Goal: Information Seeking & Learning: Check status

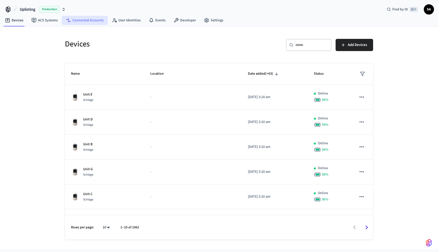
click at [100, 21] on link "Connected Accounts" at bounding box center [85, 20] width 46 height 9
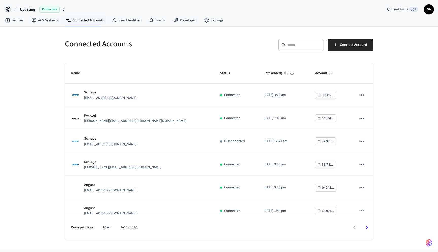
click at [288, 47] on input "text" at bounding box center [304, 44] width 33 height 5
paste input "**********"
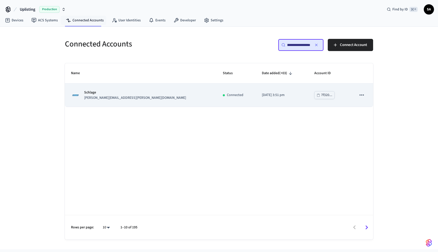
type input "**********"
click at [223, 93] on div "Connected" at bounding box center [236, 94] width 27 height 5
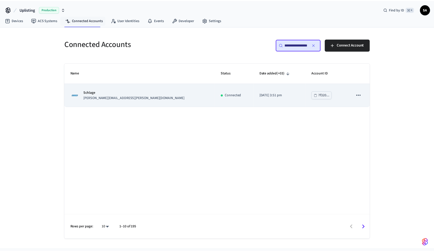
scroll to position [0, 0]
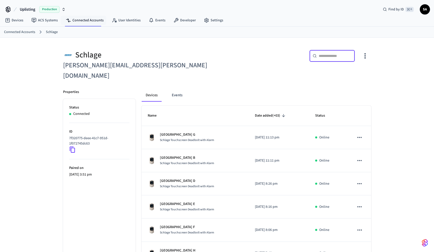
click at [329, 54] on input "text" at bounding box center [335, 55] width 33 height 5
paste input "**********"
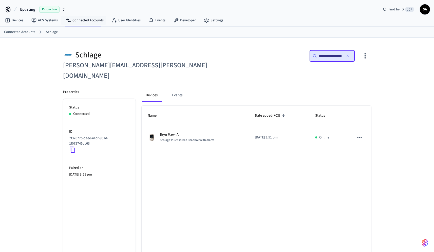
scroll to position [0, 38]
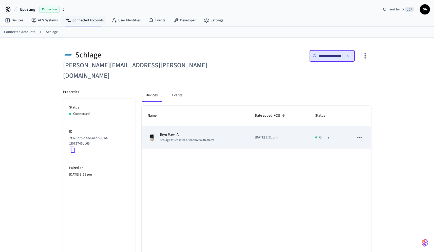
type input "**********"
click at [234, 132] on div "[PERSON_NAME] A Schlage Touchscreen Deadbolt with Alarm" at bounding box center [195, 137] width 95 height 11
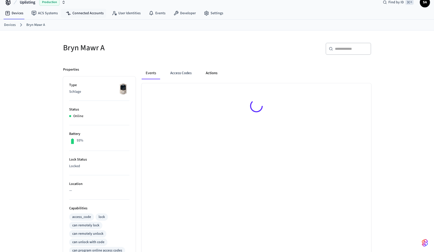
scroll to position [8, 0]
click at [184, 71] on button "Access Codes" at bounding box center [180, 72] width 29 height 12
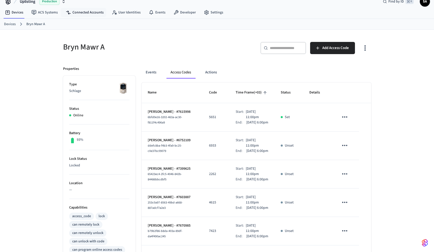
click at [286, 49] on input "text" at bounding box center [286, 47] width 33 height 5
paste input "**********"
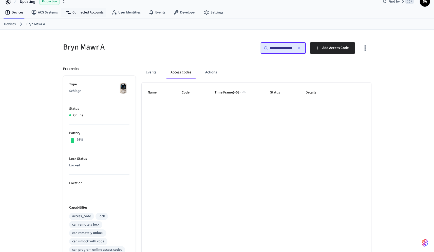
type input "**********"
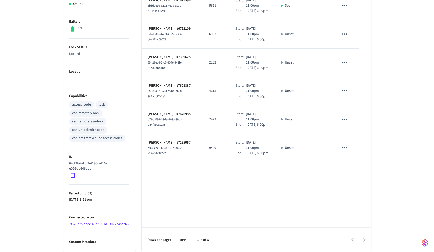
scroll to position [124, 0]
click at [184, 237] on body "Uplisting Production Find by ID ⌘ K SA Devices ACS Systems Connected Accounts U…" at bounding box center [217, 66] width 434 height 371
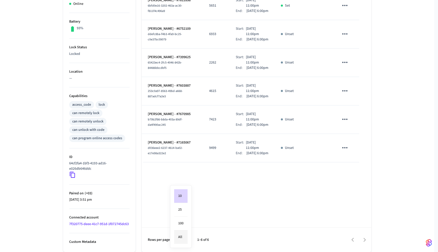
click at [182, 237] on li "All" at bounding box center [180, 236] width 13 height 13
type input "**"
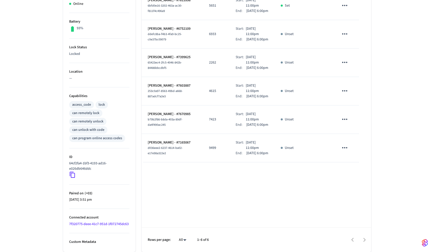
scroll to position [0, 0]
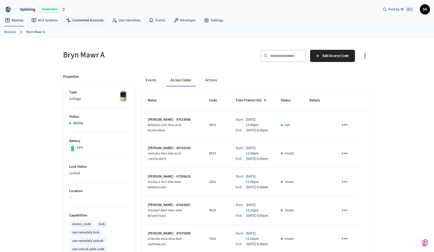
click at [277, 59] on div "​ ​" at bounding box center [284, 56] width 46 height 12
paste input "**********"
type input "**********"
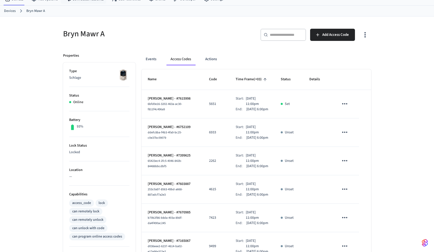
scroll to position [22, 0]
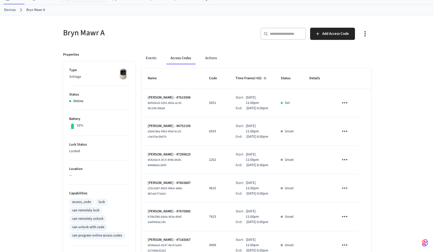
click at [348, 106] on icon "sticky table" at bounding box center [345, 103] width 8 height 8
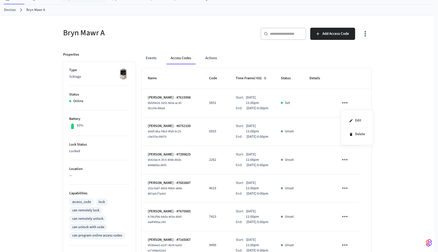
click at [392, 107] on div at bounding box center [219, 126] width 438 height 252
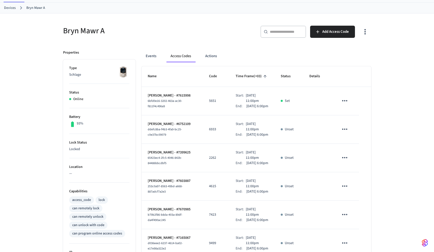
scroll to position [27, 0]
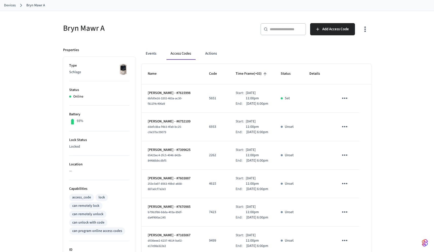
drag, startPoint x: 230, startPoint y: 93, endPoint x: 264, endPoint y: 109, distance: 37.4
click at [264, 106] on div "Start: [DATE] 11:00pm End: [DATE] 6:00pm" at bounding box center [252, 98] width 33 height 16
copy div "Start: [DATE] 11:00pm End: [DATE] 6:00pm"
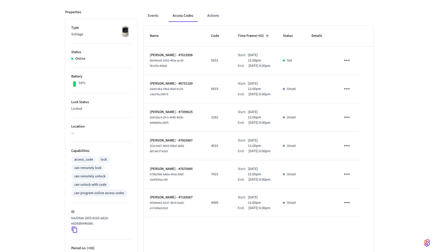
scroll to position [0, 0]
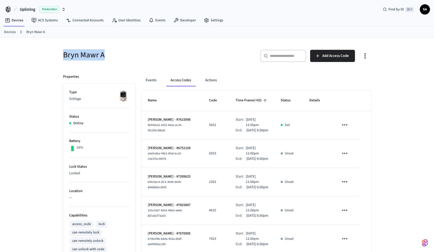
drag, startPoint x: 101, startPoint y: 55, endPoint x: 55, endPoint y: 54, distance: 46.1
click at [55, 54] on div "Bryn Mawr A ​ ​ Add Access Code Properties Type Schlage Status Online Battery 9…" at bounding box center [217, 204] width 325 height 333
copy h5 "Bryn Mawr A"
click at [16, 32] on ol "Devices Bryn Mawr A" at bounding box center [219, 32] width 430 height 7
click at [8, 33] on link "Devices" at bounding box center [10, 31] width 12 height 5
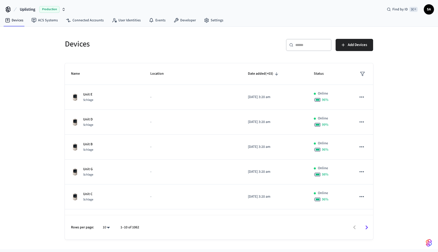
click at [305, 44] on input "text" at bounding box center [311, 44] width 33 height 5
paste input "**********"
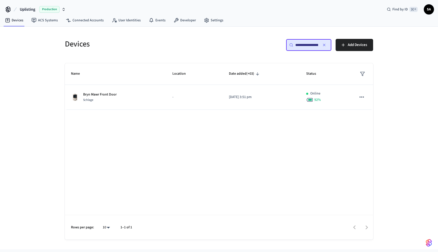
scroll to position [0, 39]
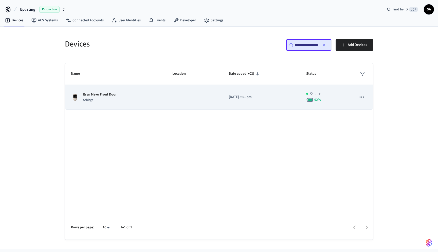
type input "**********"
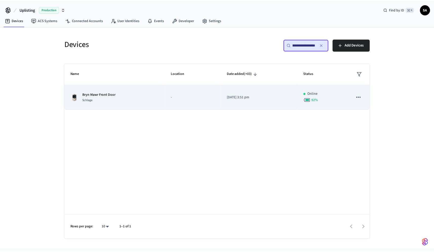
scroll to position [0, 0]
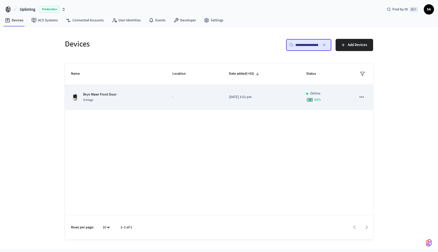
click at [173, 92] on td "-" at bounding box center [194, 97] width 57 height 25
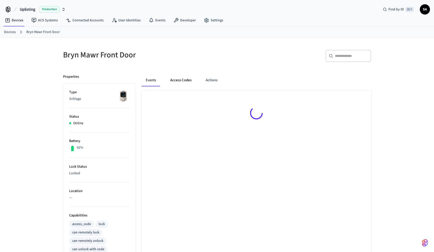
click at [182, 81] on button "Access Codes" at bounding box center [180, 80] width 29 height 12
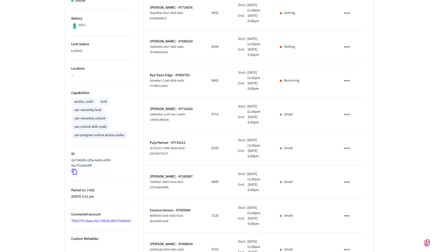
scroll to position [221, 0]
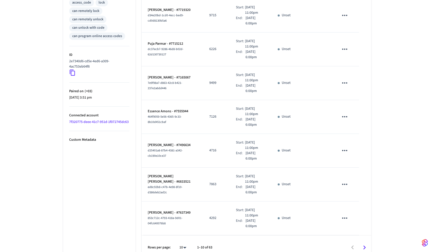
click at [184, 240] on body "Uplisting Production Find by ID ⌘ K SA Devices ACS Systems Connected Accounts U…" at bounding box center [217, 19] width 434 height 480
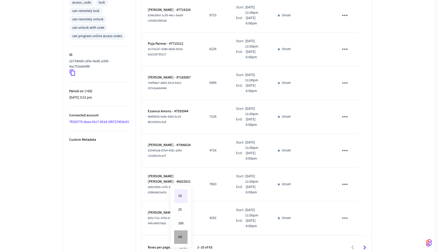
click at [184, 235] on li "All" at bounding box center [180, 236] width 13 height 13
type input "**"
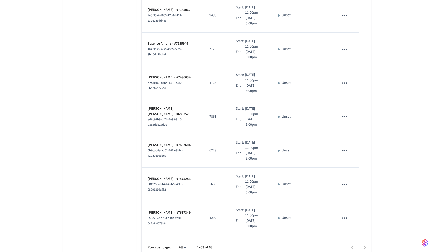
scroll to position [1050, 0]
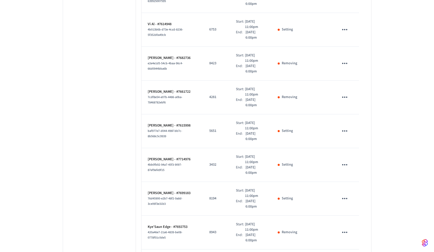
click at [345, 127] on icon "sticky table" at bounding box center [345, 131] width 8 height 8
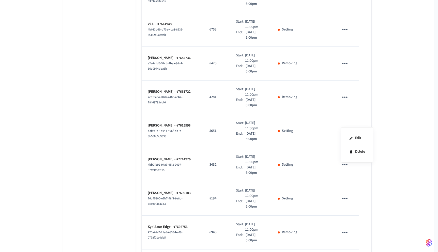
drag, startPoint x: 172, startPoint y: 129, endPoint x: 168, endPoint y: 129, distance: 3.3
click at [171, 129] on div at bounding box center [219, 126] width 438 height 252
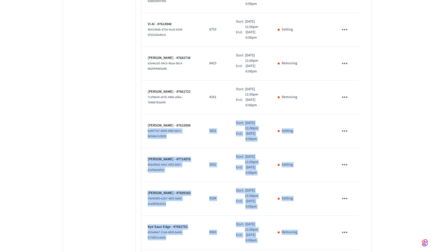
drag, startPoint x: 168, startPoint y: 129, endPoint x: 147, endPoint y: 122, distance: 22.0
click at [147, 122] on body "Uplisting Production Find by ID ⌘ K SA Devices ACS Systems Connected Accounts U…" at bounding box center [217, 84] width 434 height 2268
click at [147, 122] on td "[PERSON_NAME] - #7615998 baf977e7-d044-496f-bb7c-8b568c5c9939" at bounding box center [173, 131] width 62 height 34
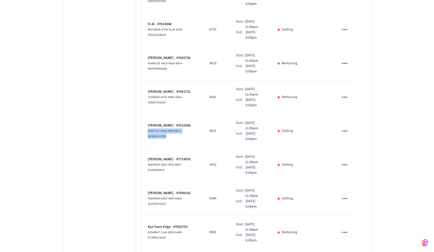
drag, startPoint x: 148, startPoint y: 123, endPoint x: 167, endPoint y: 129, distance: 19.5
click at [167, 129] on div "baf977e7-d044-496f-bb7c-8b568c5c9939" at bounding box center [172, 133] width 49 height 11
copy span "baf977e7-d044-496f-bb7c-8b568c5c9939"
click at [168, 123] on p "[PERSON_NAME] - #7615998" at bounding box center [172, 125] width 49 height 5
click at [269, 120] on td "Start: [DATE] 11:00pm End: [DATE] 6:00pm" at bounding box center [251, 131] width 42 height 34
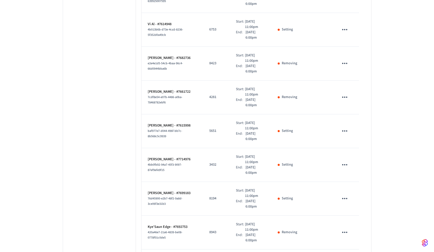
drag, startPoint x: 269, startPoint y: 120, endPoint x: 240, endPoint y: 118, distance: 28.7
click at [264, 120] on td "Start: [DATE] 11:00pm End: [DATE] 6:00pm" at bounding box center [251, 131] width 42 height 34
drag, startPoint x: 196, startPoint y: 120, endPoint x: 170, endPoint y: 120, distance: 26.4
click at [179, 120] on tr "[PERSON_NAME] - #7615998 baf977e7-d044-496f-bb7c-8b568c5c9939 5651 Start: [DATE…" at bounding box center [257, 131] width 230 height 34
drag, startPoint x: 170, startPoint y: 120, endPoint x: 160, endPoint y: 118, distance: 10.1
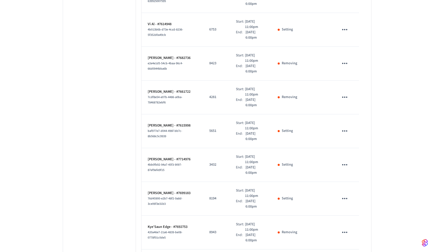
click at [169, 123] on p "[PERSON_NAME] - #7615998" at bounding box center [172, 125] width 49 height 5
click at [156, 123] on p "[PERSON_NAME] - #7615998" at bounding box center [172, 125] width 49 height 5
click at [340, 125] on button "sticky table" at bounding box center [345, 131] width 12 height 12
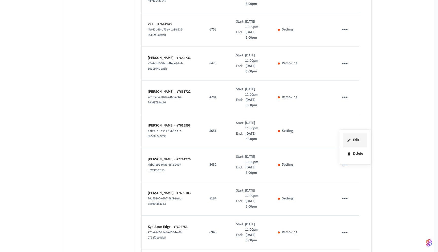
click at [352, 137] on li "Edit" at bounding box center [355, 140] width 24 height 14
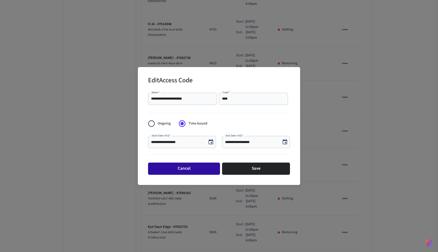
click at [200, 168] on button "Cancel" at bounding box center [184, 168] width 72 height 12
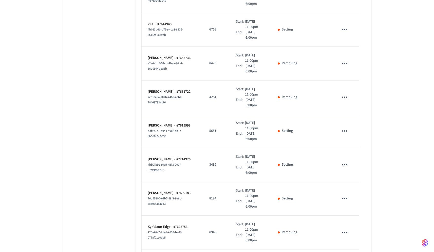
click at [224, 114] on td "5651" at bounding box center [216, 131] width 27 height 34
drag, startPoint x: 236, startPoint y: 124, endPoint x: 187, endPoint y: 124, distance: 48.9
click at [221, 124] on tr "[PERSON_NAME] - #7615998 baf977e7-d044-496f-bb7c-8b568c5c9939 5651 Start: [DATE…" at bounding box center [257, 131] width 230 height 34
drag, startPoint x: 187, startPoint y: 124, endPoint x: 160, endPoint y: 117, distance: 27.7
click at [164, 119] on td "[PERSON_NAME] - #7615998 baf977e7-d044-496f-bb7c-8b568c5c9939" at bounding box center [173, 131] width 62 height 34
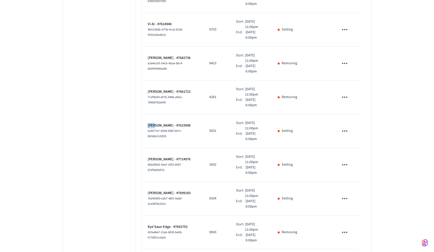
drag, startPoint x: 153, startPoint y: 115, endPoint x: 146, endPoint y: 113, distance: 7.8
click at [147, 114] on td "[PERSON_NAME] - #7615998 baf977e7-d044-496f-bb7c-8b568c5c9939" at bounding box center [173, 131] width 62 height 34
drag, startPoint x: 146, startPoint y: 113, endPoint x: 167, endPoint y: 120, distance: 22.1
click at [147, 114] on td "[PERSON_NAME] - #7615998 baf977e7-d044-496f-bb7c-8b568c5c9939" at bounding box center [173, 131] width 62 height 34
drag, startPoint x: 167, startPoint y: 120, endPoint x: 171, endPoint y: 120, distance: 3.8
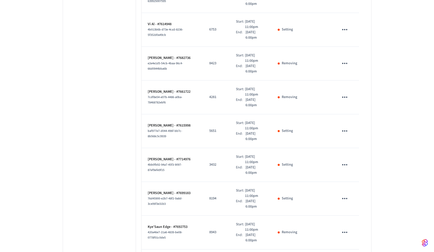
click at [168, 123] on p "[PERSON_NAME] - #7615998" at bounding box center [172, 125] width 49 height 5
click at [256, 120] on p "[DATE] 11:00pm" at bounding box center [255, 125] width 21 height 11
click at [262, 133] on p "[DATE] 6:00pm" at bounding box center [256, 136] width 20 height 11
drag, startPoint x: 169, startPoint y: 129, endPoint x: 145, endPoint y: 124, distance: 24.7
click at [145, 124] on td "[PERSON_NAME] - #7615998 baf977e7-d044-496f-bb7c-8b568c5c9939" at bounding box center [173, 131] width 62 height 34
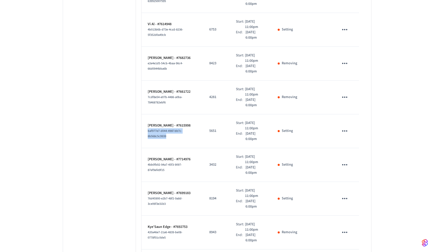
copy span "baf977e7-d044-496f-bb7c-8b568c5c9939"
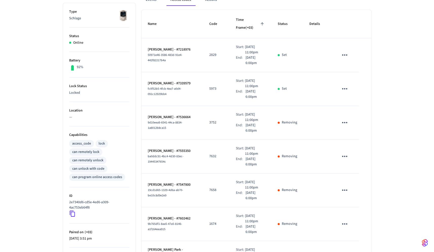
scroll to position [0, 0]
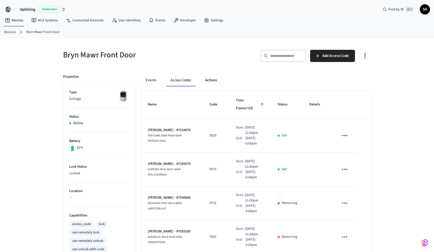
click at [208, 79] on button "Actions" at bounding box center [211, 80] width 20 height 12
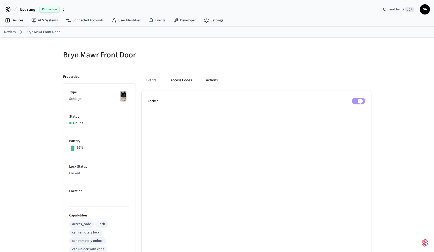
click at [184, 81] on button "Access Codes" at bounding box center [181, 80] width 29 height 12
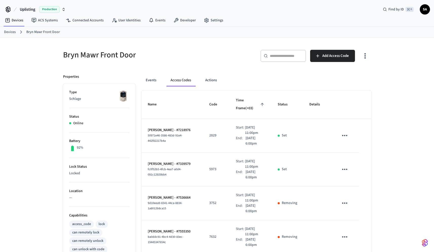
click at [272, 56] on input "text" at bounding box center [286, 55] width 33 height 5
paste input "**********"
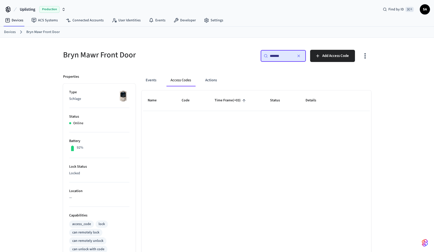
type input "*******"
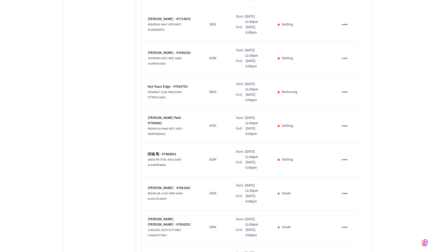
scroll to position [1050, 0]
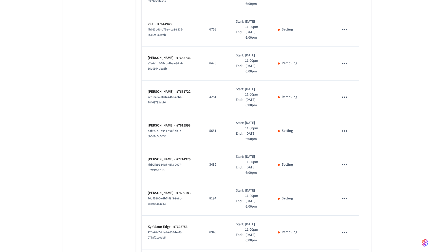
click at [311, 100] on td "sticky table" at bounding box center [317, 97] width 29 height 34
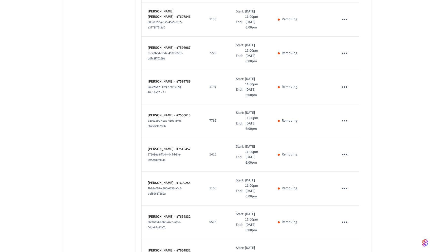
scroll to position [485, 0]
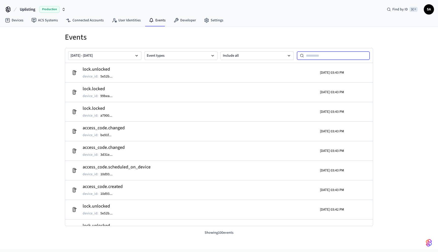
click at [321, 53] on input at bounding box center [337, 55] width 66 height 6
paste input "**********"
type input "**********"
